Goal: Task Accomplishment & Management: Use online tool/utility

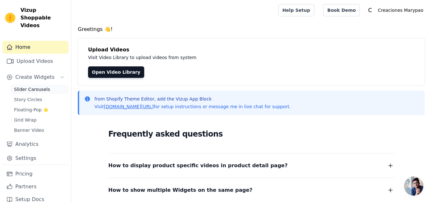
click at [34, 85] on link "Slider Carousels" at bounding box center [39, 89] width 58 height 9
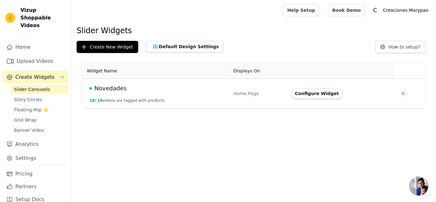
click at [104, 91] on span "Novedades" at bounding box center [110, 88] width 32 height 9
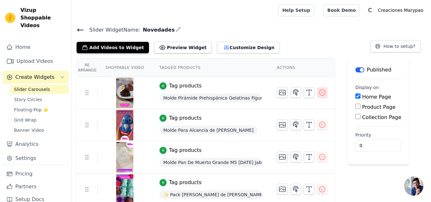
click at [319, 93] on icon "button" at bounding box center [323, 93] width 8 height 8
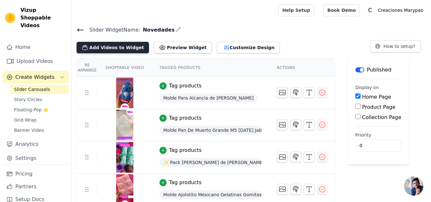
click at [87, 51] on button "Add Videos to Widget" at bounding box center [113, 47] width 72 height 11
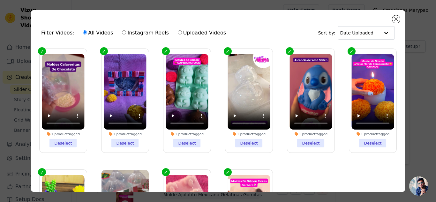
click at [178, 32] on label "Uploaded Videos" at bounding box center [201, 33] width 49 height 8
click at [178, 32] on input "Uploaded Videos" at bounding box center [180, 32] width 4 height 4
radio input "true"
click at [396, 20] on button "Close modal" at bounding box center [396, 19] width 8 height 8
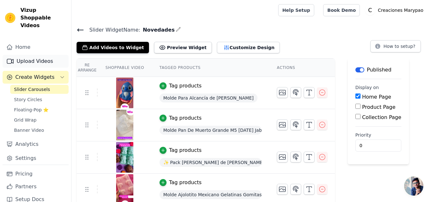
click at [26, 55] on link "Upload Videos" at bounding box center [36, 61] width 66 height 13
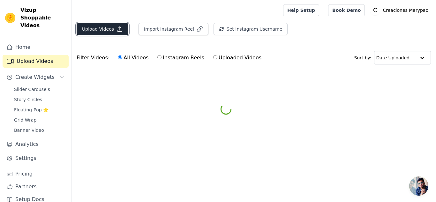
click at [112, 26] on button "Upload Videos" at bounding box center [103, 29] width 52 height 12
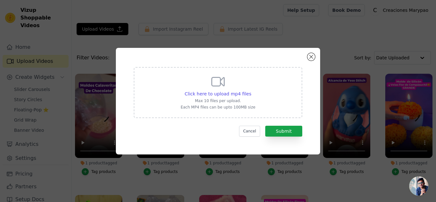
click at [267, 92] on div "Click here to upload mp4 files Max 10 files per upload. Each MP4 files can be u…" at bounding box center [218, 92] width 169 height 51
click at [251, 91] on input "Click here to upload mp4 files Max 10 files per upload. Each MP4 files can be u…" at bounding box center [251, 90] width 0 height 0
type input "C:\fakepath\Cortadores-de-galletas-halloween-momia-texturizadores-Creaciones-Ma…"
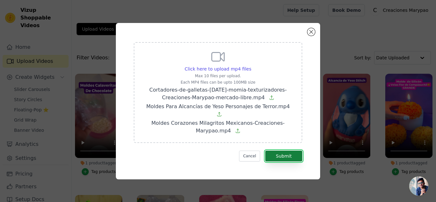
click at [294, 152] on button "Submit" at bounding box center [283, 156] width 37 height 11
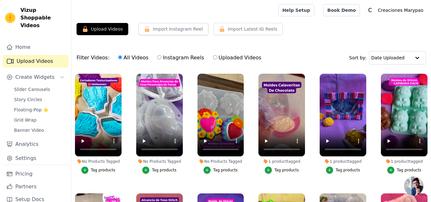
click at [212, 169] on button "Tag products" at bounding box center [221, 170] width 34 height 7
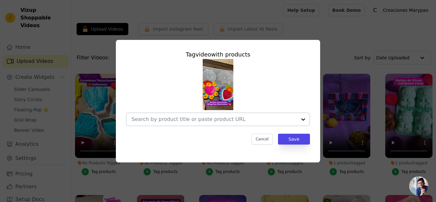
click at [208, 117] on input "No Products Tagged Tag video with products Cancel Save Tag products" at bounding box center [214, 119] width 165 height 6
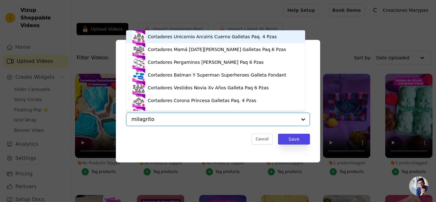
type input "milagritos"
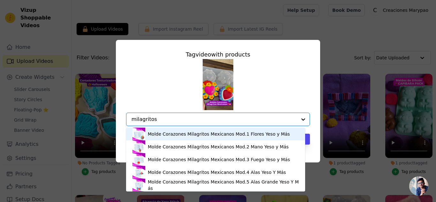
click at [191, 135] on div "Molde Corazones Milagritos Mexicanos Mod.1 Flores Yeso y Más" at bounding box center [219, 134] width 142 height 6
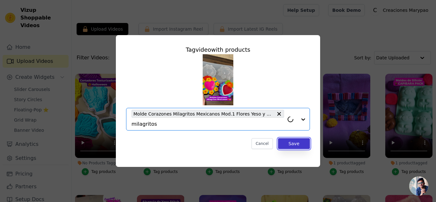
click at [294, 142] on button "Save" at bounding box center [294, 143] width 32 height 11
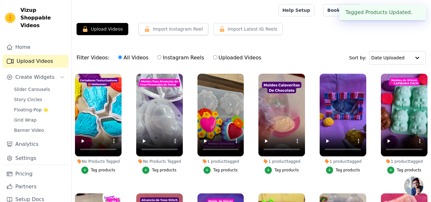
click at [150, 169] on button "Tag products" at bounding box center [159, 170] width 34 height 7
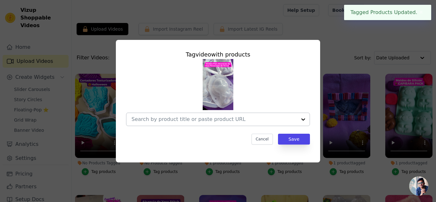
click at [188, 120] on input "No Products Tagged Tag video with products Cancel Save Tag products" at bounding box center [214, 119] width 165 height 6
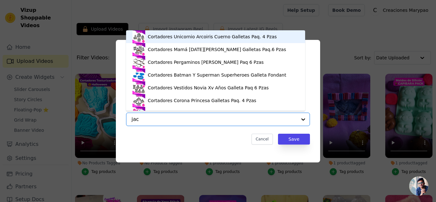
type input "jack"
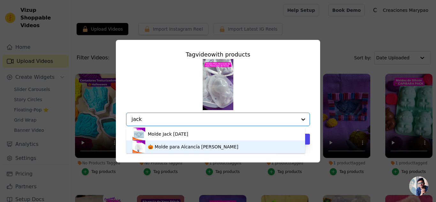
click at [169, 145] on div "🎃 Molde para Alcancía [PERSON_NAME]" at bounding box center [193, 147] width 91 height 6
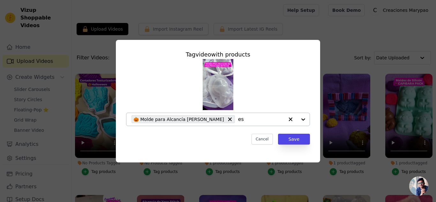
type input "eso"
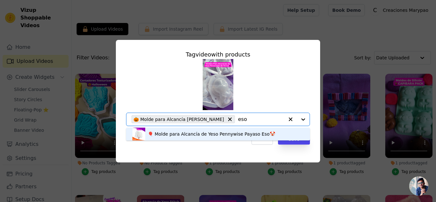
click at [216, 136] on div "🎈 Molde para Alcancía de Yeso Pennywise Payaso Eso🤡" at bounding box center [211, 134] width 127 height 6
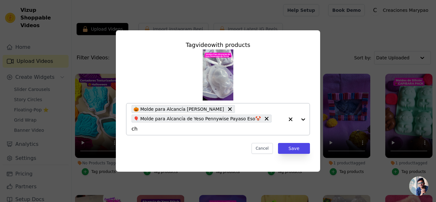
type input "chu"
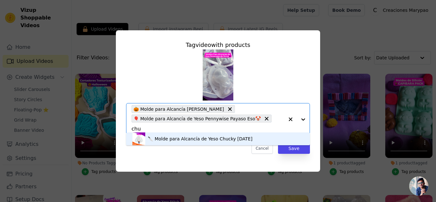
click at [248, 137] on div "🔪 Molde para Alcancía de Yeso Chucky [DATE]" at bounding box center [200, 139] width 105 height 6
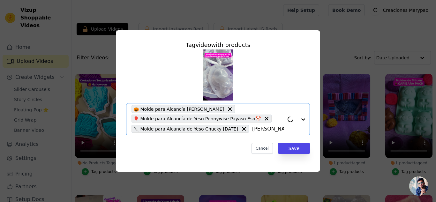
type input "merlin"
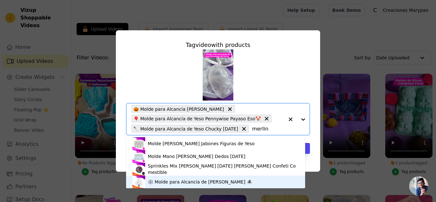
click at [228, 178] on div "🕸️ Molde para Alcancía de [PERSON_NAME] 🕷️" at bounding box center [215, 182] width 166 height 13
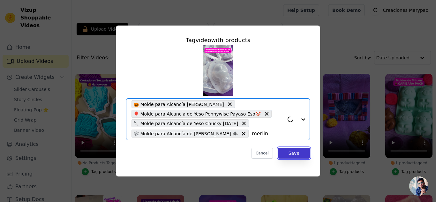
click at [295, 156] on button "Save" at bounding box center [294, 153] width 32 height 11
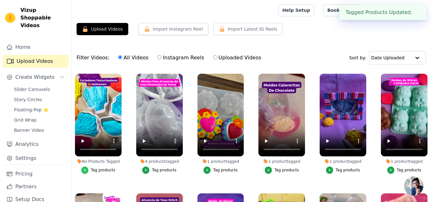
click at [86, 169] on icon "button" at bounding box center [85, 170] width 4 height 4
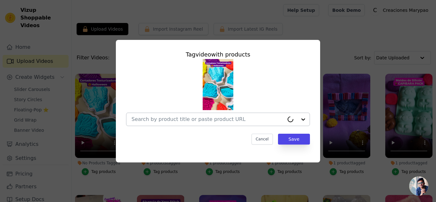
click at [169, 118] on input "No Products Tagged Tag video with products Cancel Save Tag products" at bounding box center [208, 119] width 153 height 6
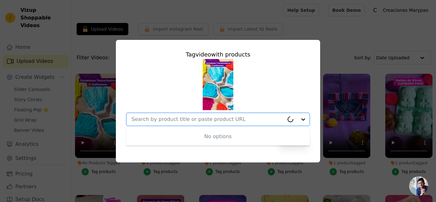
paste input "Cortadores De Galletas [DATE] Texturizadores Momia 8 Piezas"
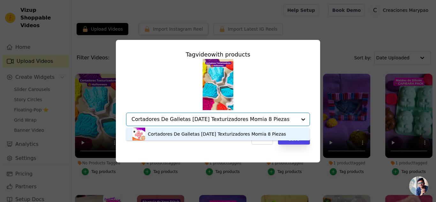
type input "Cortadores De Galletas [DATE] Texturizadores Momia 8 Piezas"
click at [224, 140] on div "Cancel Save" at bounding box center [218, 139] width 184 height 11
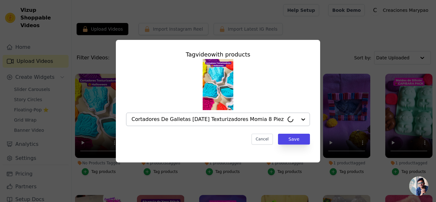
click at [235, 122] on input "Cortadores De Galletas [DATE] Texturizadores Momia 8 Piezas" at bounding box center [208, 119] width 153 height 6
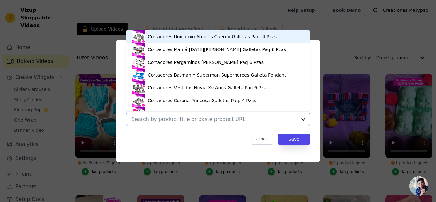
paste input "Cortadores De Galletas [DATE] Texturizadores Momia 8 Piezas"
type input "Cortadores De Galletas [DATE] Texturizadores Momia 8 Piezas"
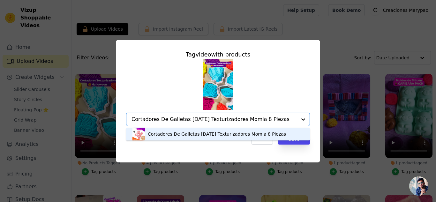
click at [237, 133] on div "Cortadores De Galletas [DATE] Texturizadores Momia 8 Piezas" at bounding box center [217, 134] width 138 height 6
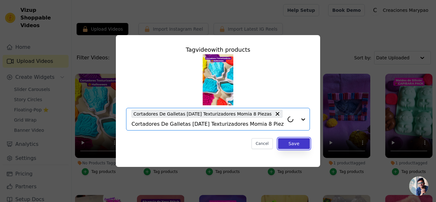
click at [289, 144] on button "Save" at bounding box center [294, 143] width 32 height 11
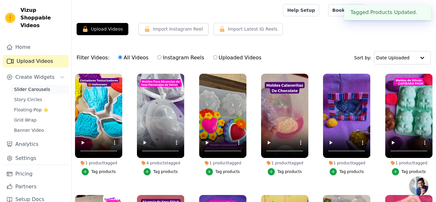
click at [35, 86] on span "Slider Carousels" at bounding box center [32, 89] width 36 height 6
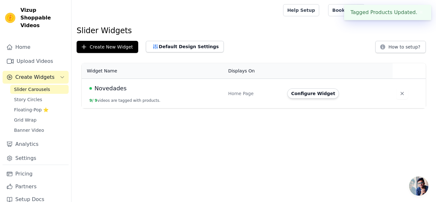
click at [98, 89] on span "Novedades" at bounding box center [110, 88] width 32 height 9
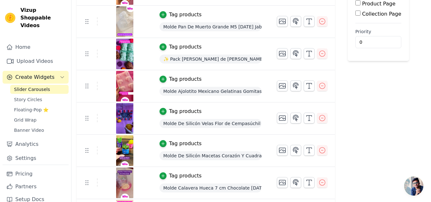
scroll to position [165, 0]
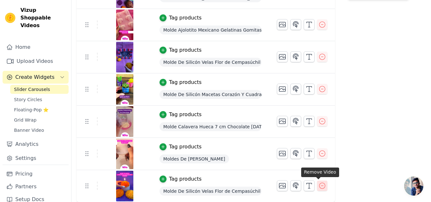
click at [319, 185] on icon "button" at bounding box center [323, 186] width 8 height 8
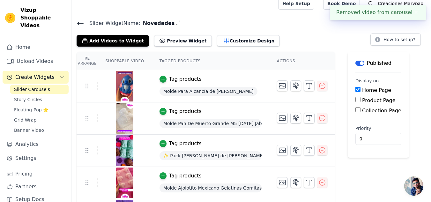
scroll to position [0, 0]
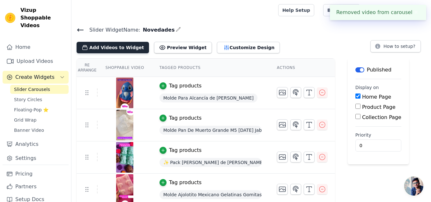
click at [126, 51] on button "Add Videos to Widget" at bounding box center [113, 47] width 72 height 11
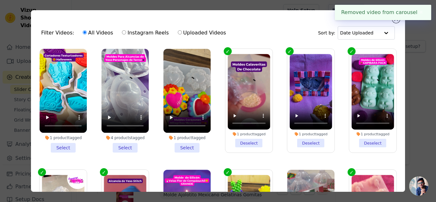
click at [66, 146] on li "1 product tagged Select" at bounding box center [63, 101] width 47 height 104
click at [0, 0] on input "1 product tagged Select" at bounding box center [0, 0] width 0 height 0
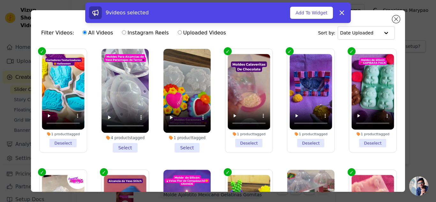
click at [117, 144] on li "4 products tagged Select" at bounding box center [124, 101] width 47 height 104
click at [0, 0] on input "4 products tagged Select" at bounding box center [0, 0] width 0 height 0
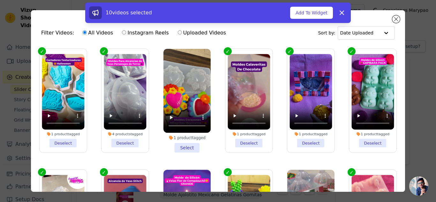
click at [176, 148] on li "1 product tagged Select" at bounding box center [186, 101] width 47 height 104
click at [0, 0] on input "1 product tagged Select" at bounding box center [0, 0] width 0 height 0
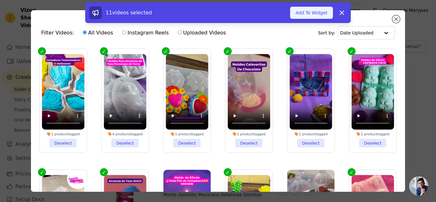
click at [313, 13] on button "Add To Widget" at bounding box center [311, 13] width 43 height 12
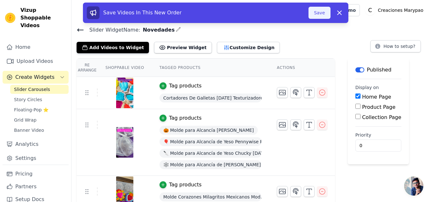
click at [316, 9] on button "Save" at bounding box center [320, 13] width 22 height 12
